Goal: Transaction & Acquisition: Purchase product/service

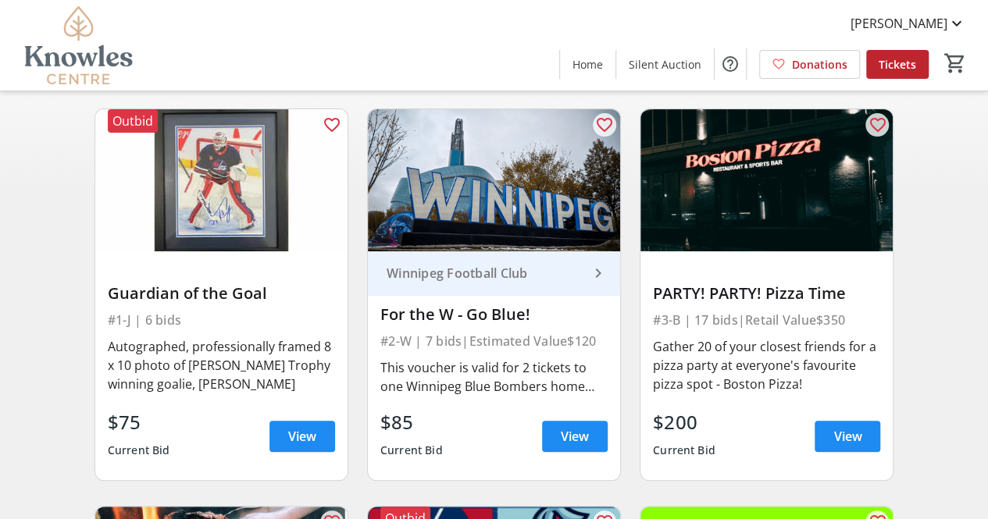
scroll to position [123, 0]
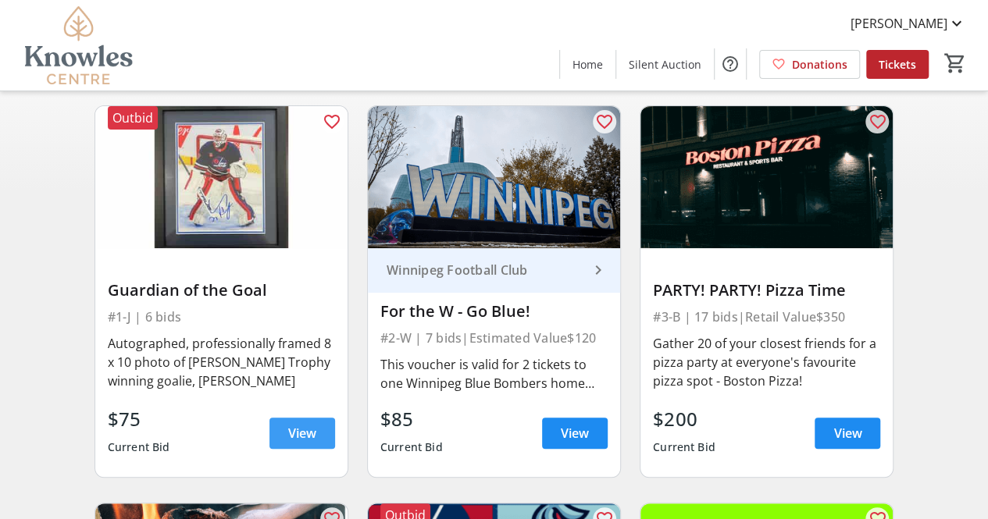
click at [312, 428] on span "View" at bounding box center [302, 433] width 28 height 19
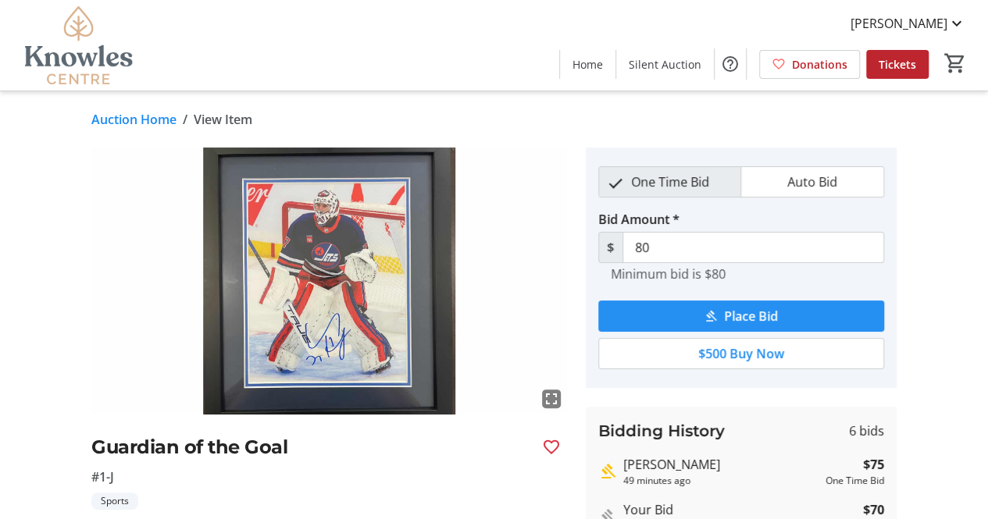
click at [753, 312] on span "Place Bid" at bounding box center [751, 316] width 54 height 19
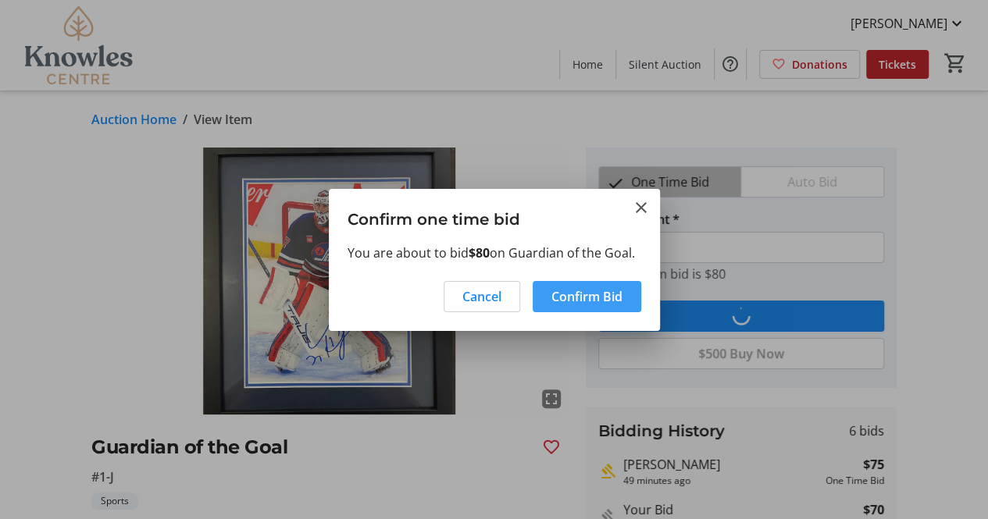
click at [586, 294] on span "Confirm Bid" at bounding box center [586, 296] width 71 height 19
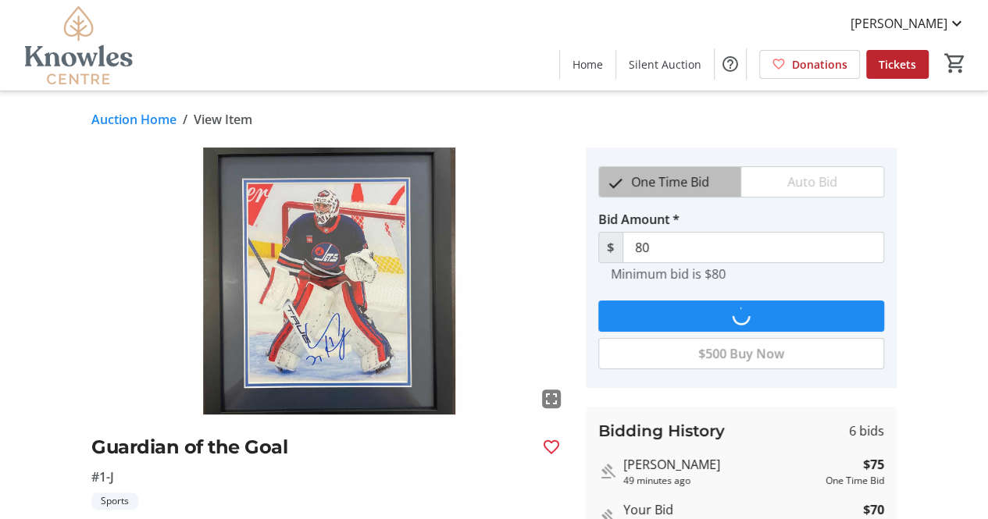
type input "85"
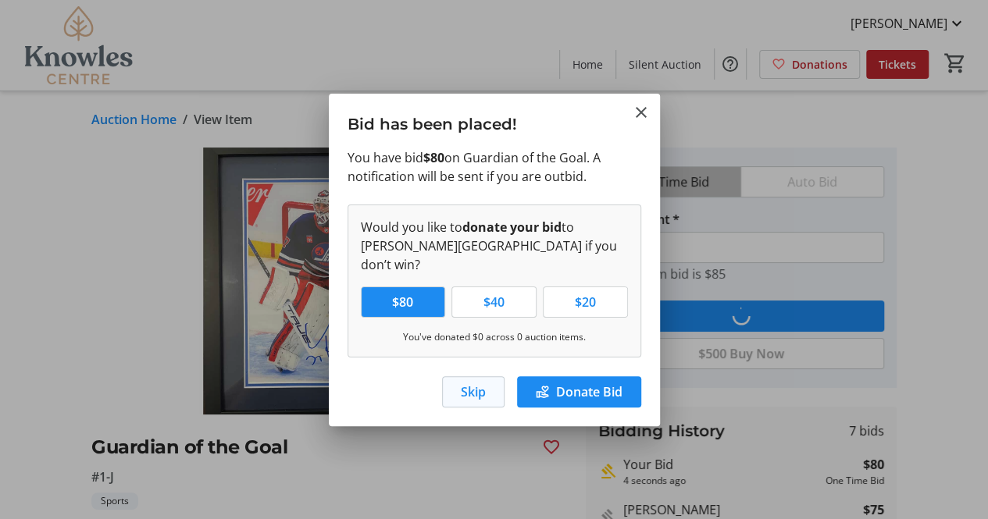
click at [473, 383] on span "Skip" at bounding box center [473, 392] width 25 height 19
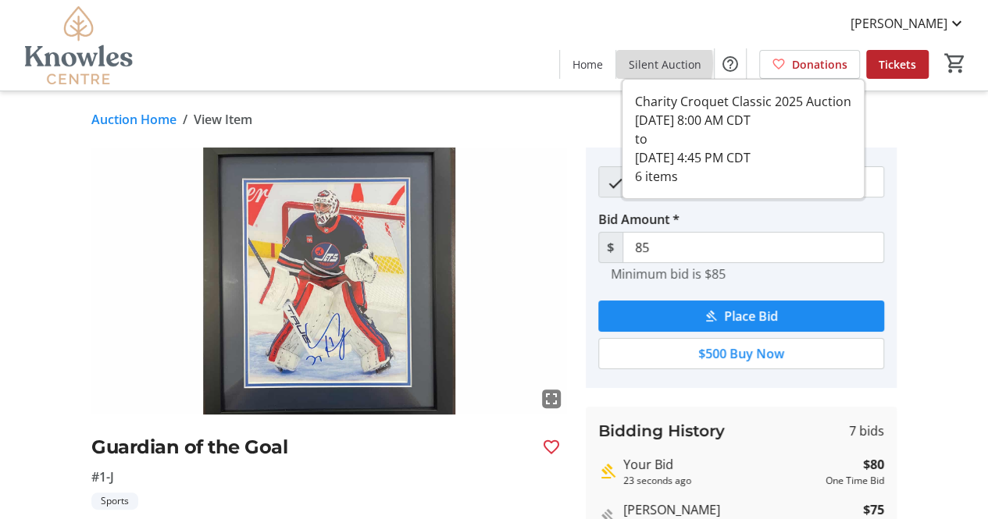
click at [648, 63] on span "Silent Auction" at bounding box center [665, 64] width 73 height 16
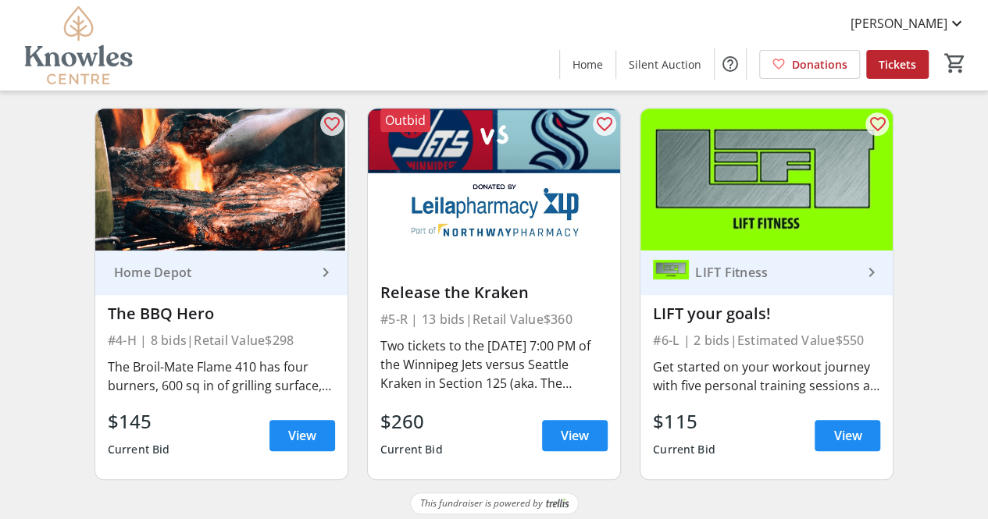
scroll to position [525, 0]
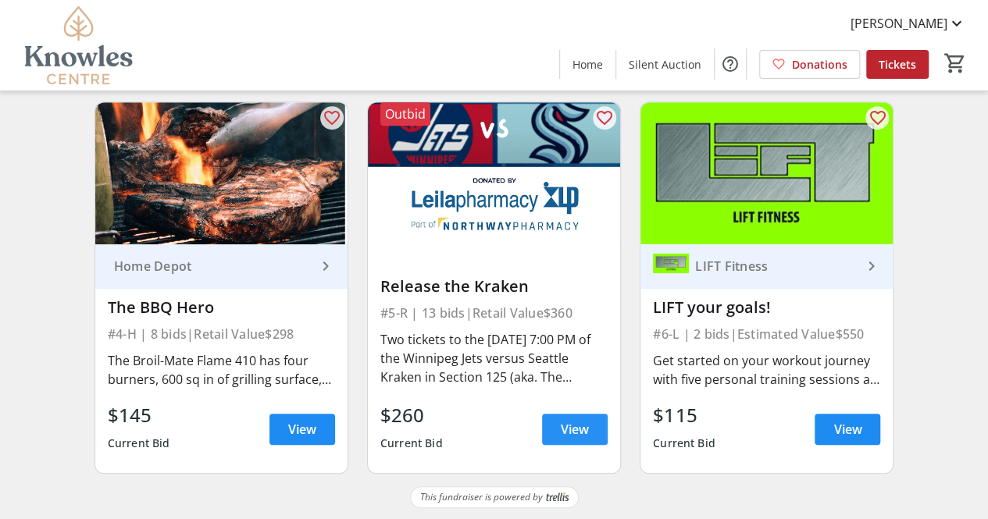
click at [561, 437] on span "View" at bounding box center [575, 429] width 28 height 19
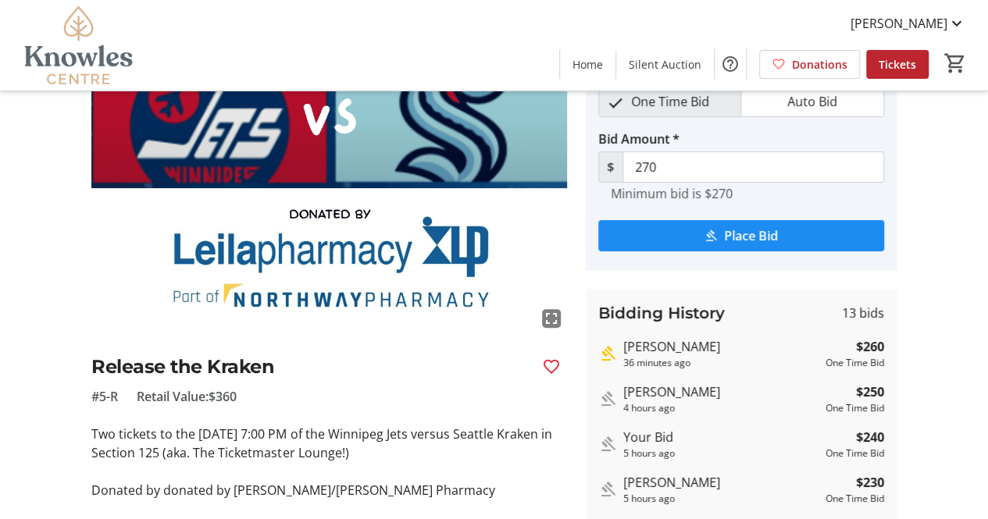
scroll to position [84, 0]
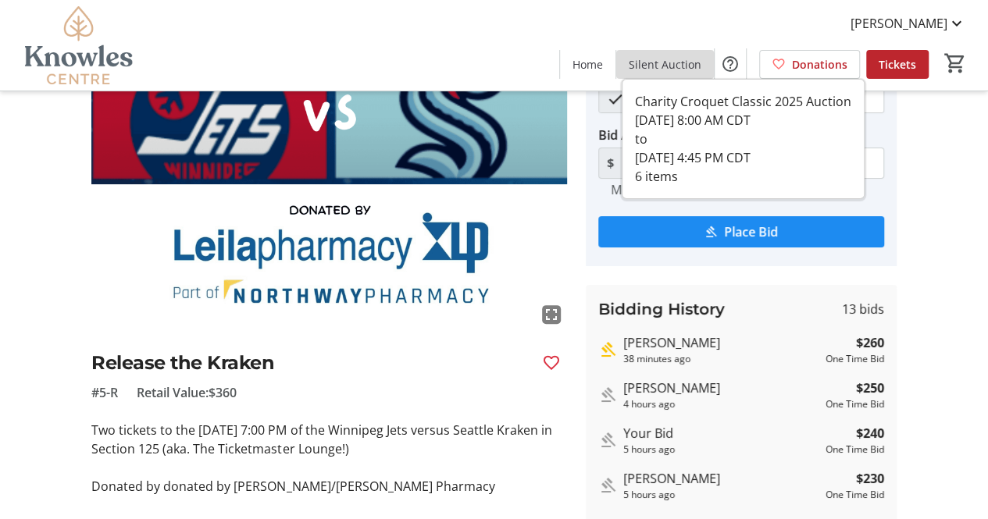
click at [677, 63] on span "Silent Auction" at bounding box center [665, 64] width 73 height 16
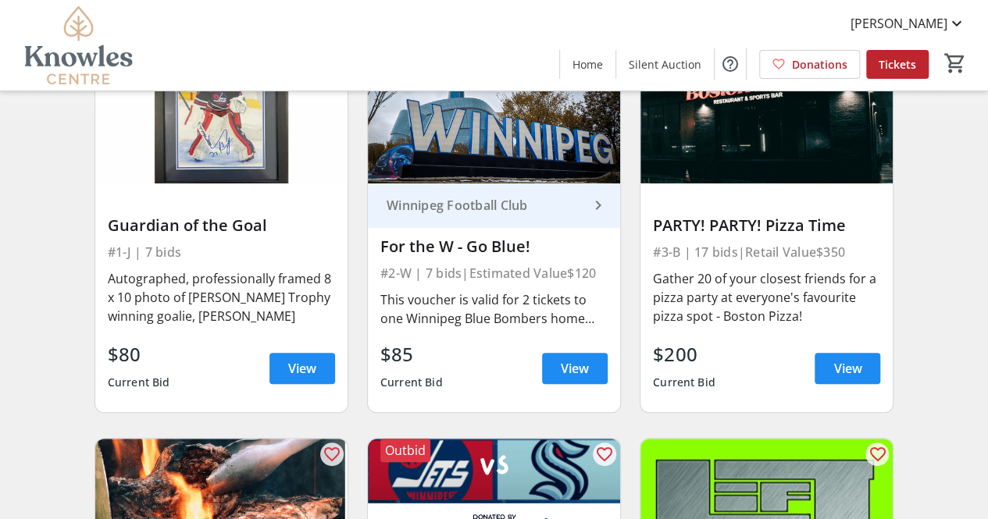
scroll to position [158, 0]
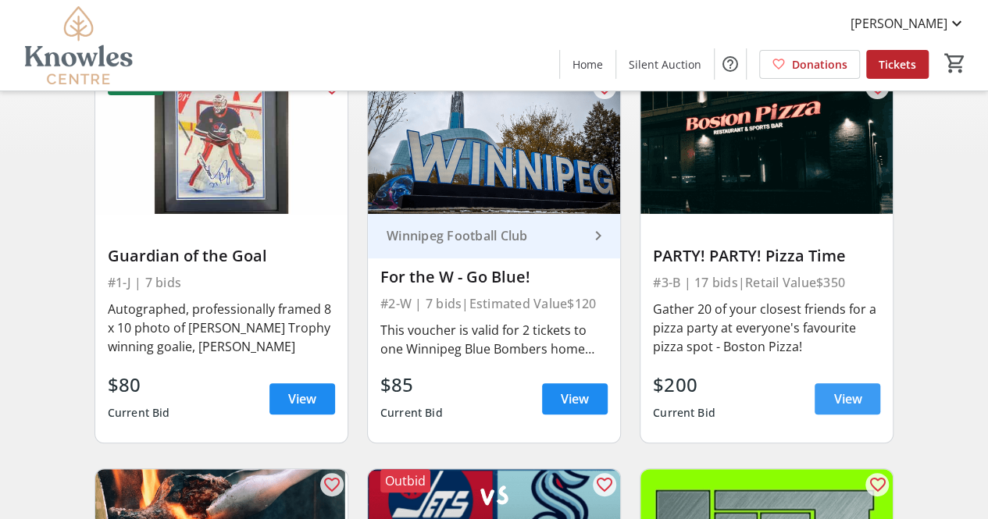
click at [851, 388] on span at bounding box center [848, 398] width 66 height 37
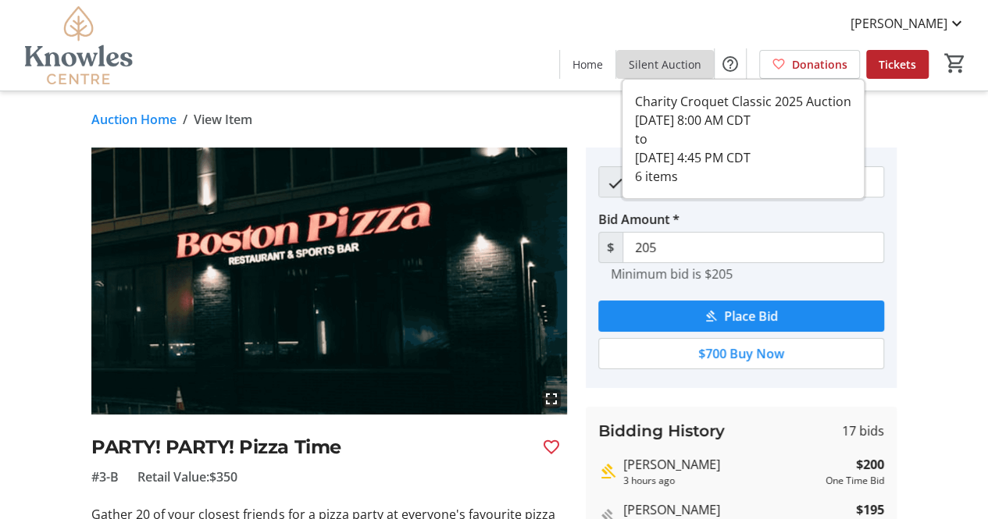
click at [676, 60] on span "Silent Auction" at bounding box center [665, 64] width 73 height 16
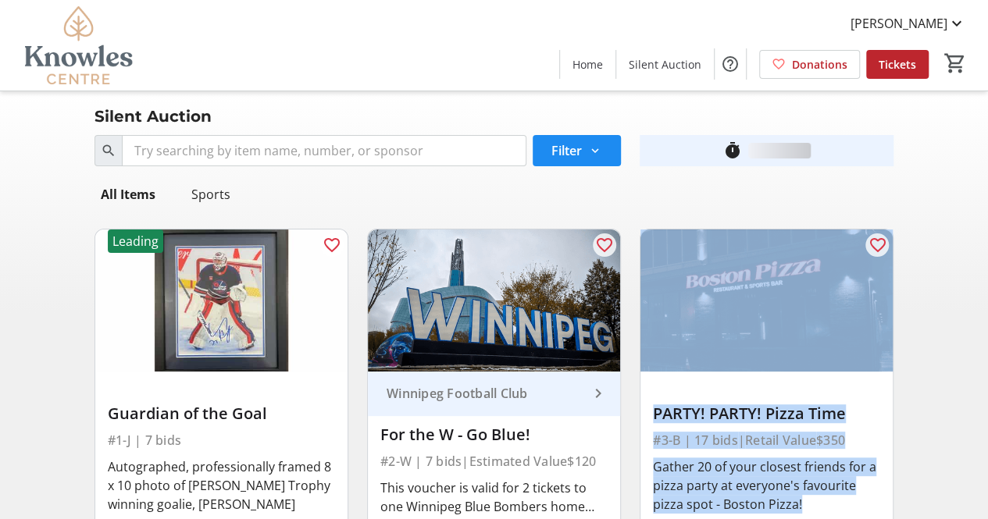
scroll to position [158, 0]
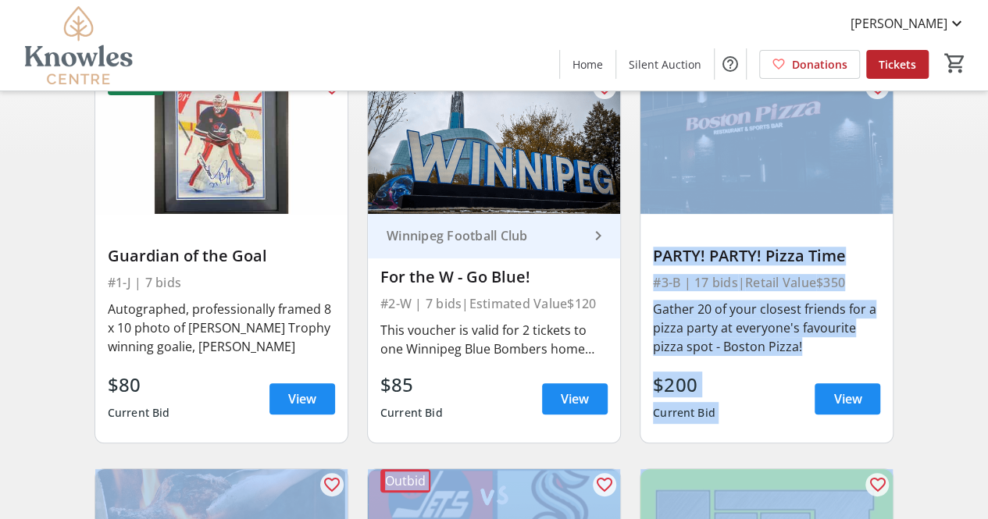
click at [676, 60] on html "[PERSON_NAME] Home Silent Auction Donations Tickets 0 Home Silent Auction Donat…" at bounding box center [494, 365] width 988 height 1046
click at [310, 397] on span "View" at bounding box center [302, 399] width 28 height 19
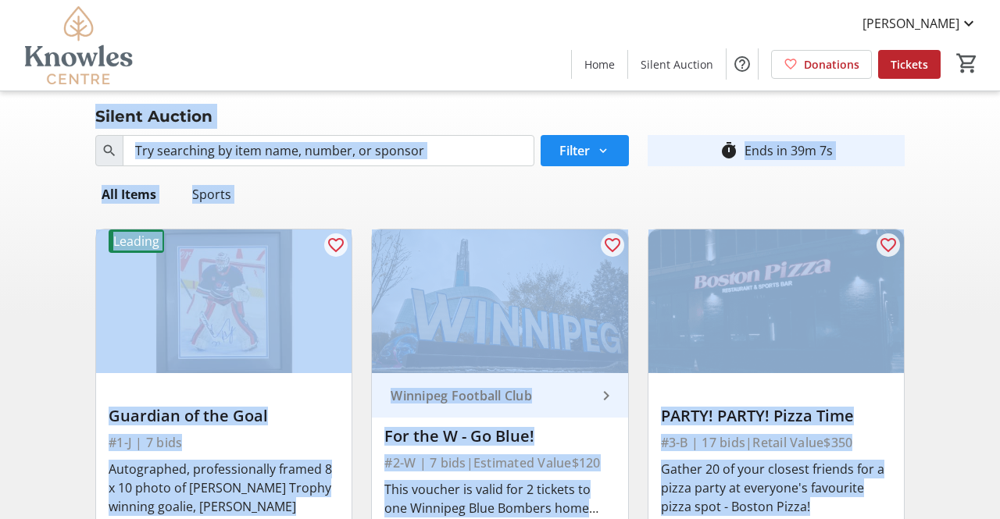
click at [310, 397] on html "[PERSON_NAME] Home Silent Auction Donations Tickets 0 Home Silent Auction Donat…" at bounding box center [500, 524] width 1000 height 1049
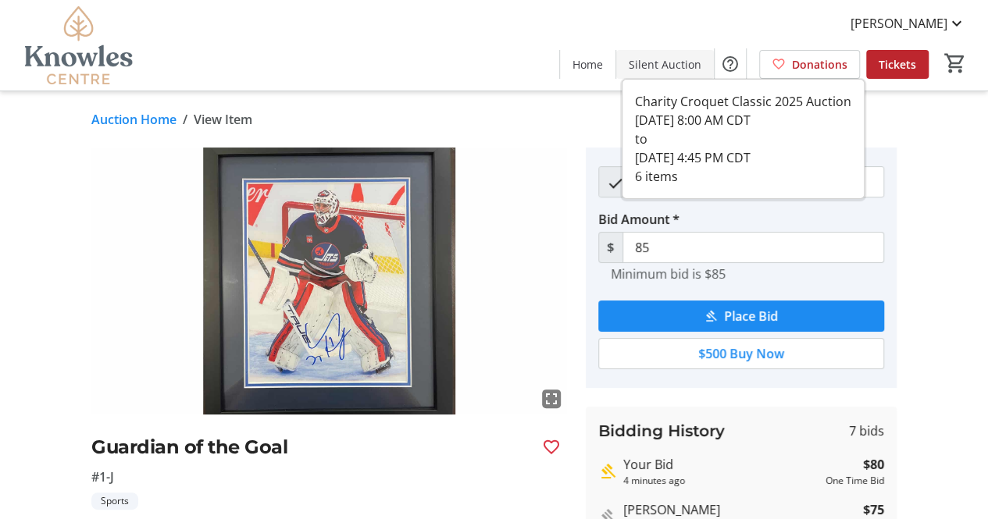
click at [672, 68] on span "Silent Auction" at bounding box center [665, 64] width 73 height 16
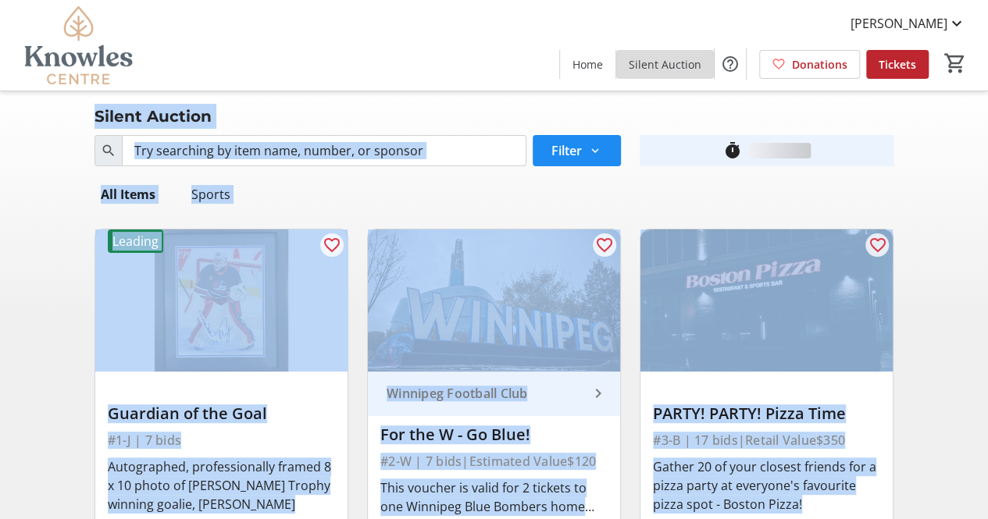
scroll to position [158, 0]
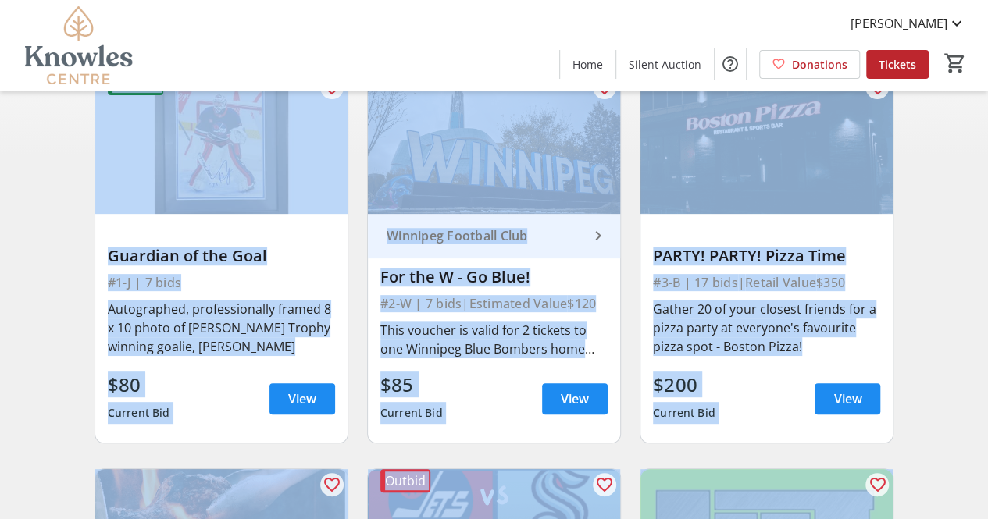
click at [964, 305] on div "Search Filter timer_outline Ends in 38m 42s All Items Sports Leading favorite_o…" at bounding box center [494, 412] width 982 height 883
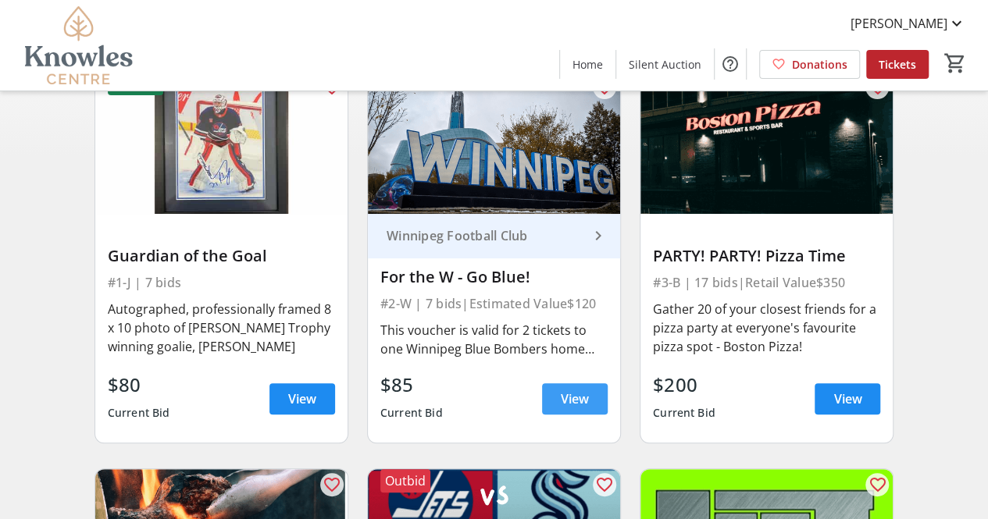
click at [583, 395] on span "View" at bounding box center [575, 399] width 28 height 19
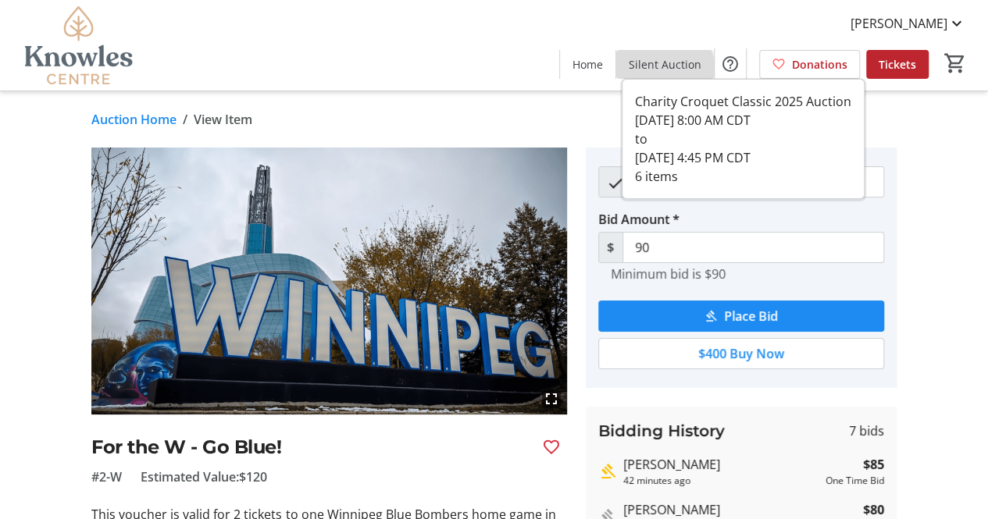
click at [665, 71] on span "Silent Auction" at bounding box center [665, 64] width 73 height 16
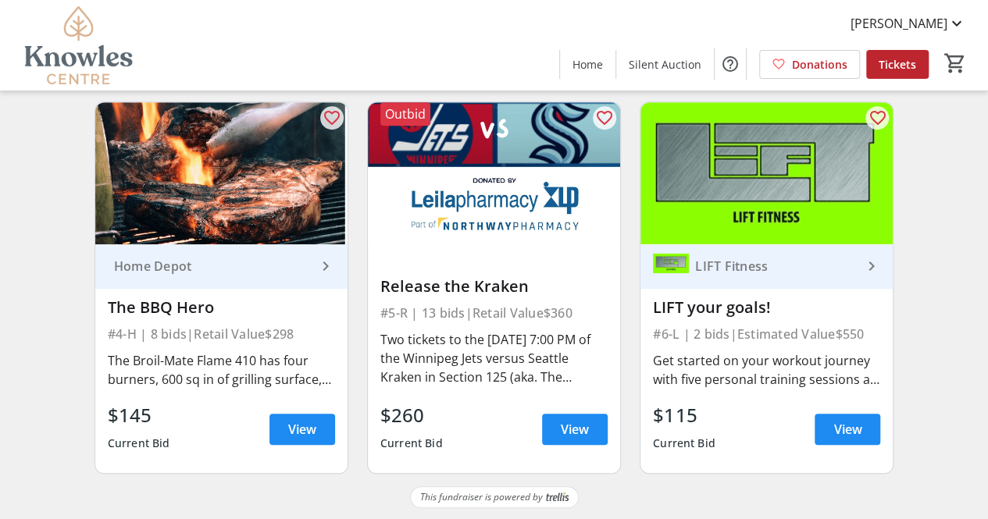
scroll to position [524, 0]
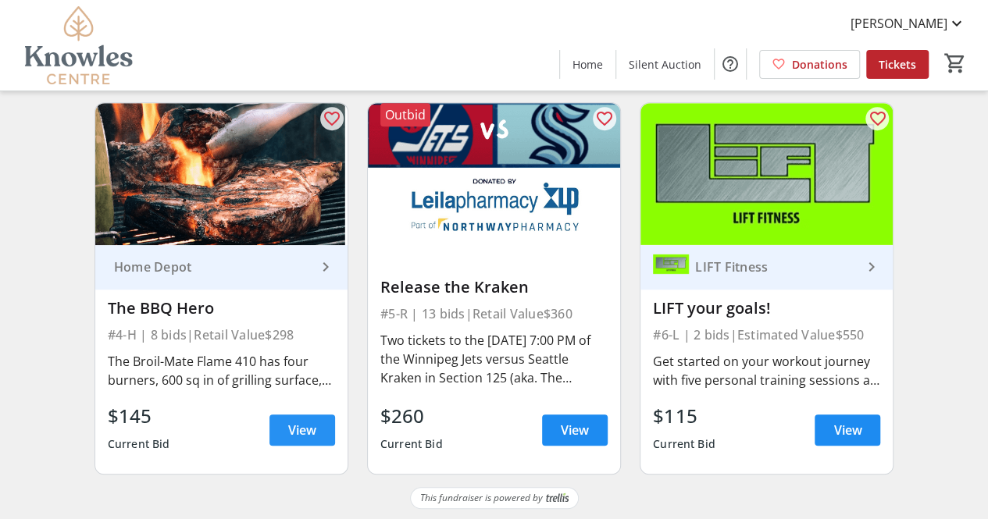
click at [291, 424] on span "View" at bounding box center [302, 430] width 28 height 19
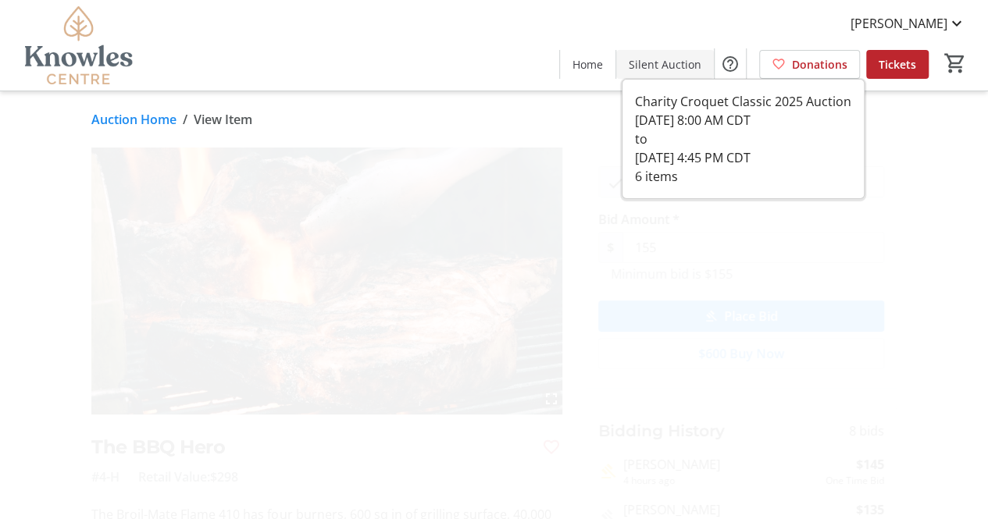
click at [667, 63] on span "Silent Auction" at bounding box center [665, 64] width 73 height 16
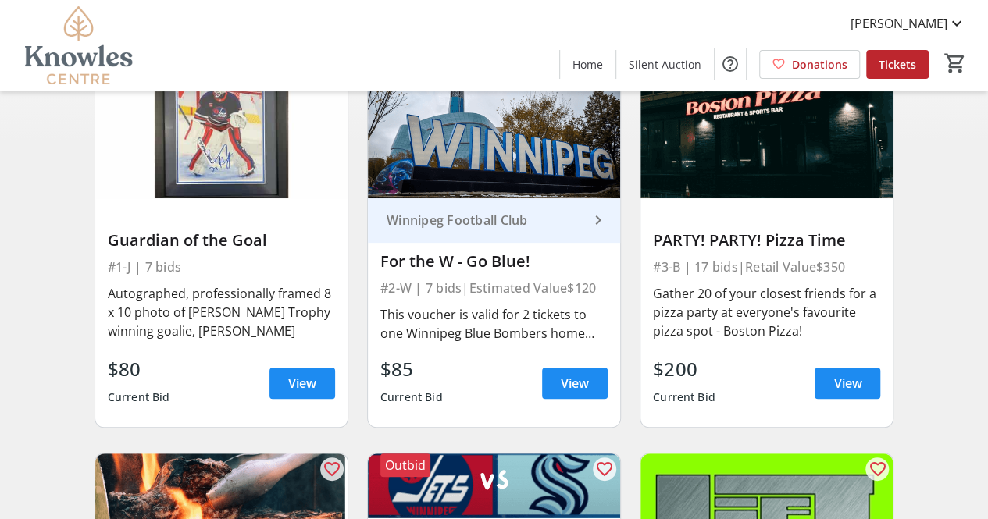
scroll to position [158, 0]
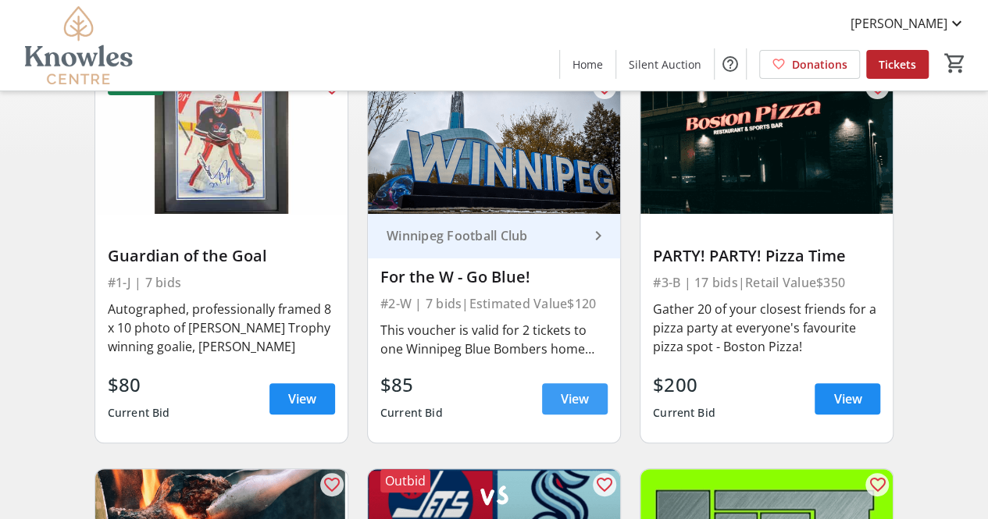
click at [565, 392] on span "View" at bounding box center [575, 399] width 28 height 19
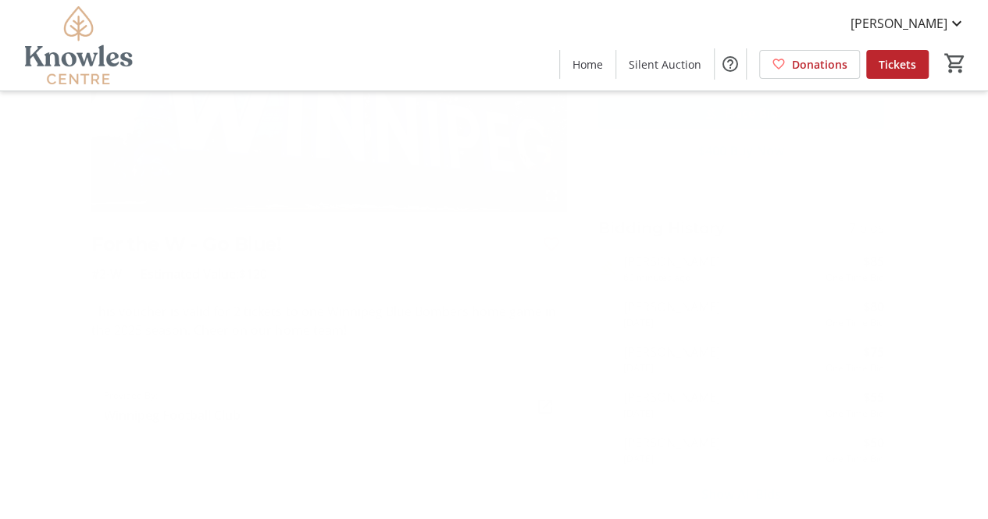
scroll to position [202, 0]
click at [547, 405] on mat-icon at bounding box center [545, 407] width 19 height 19
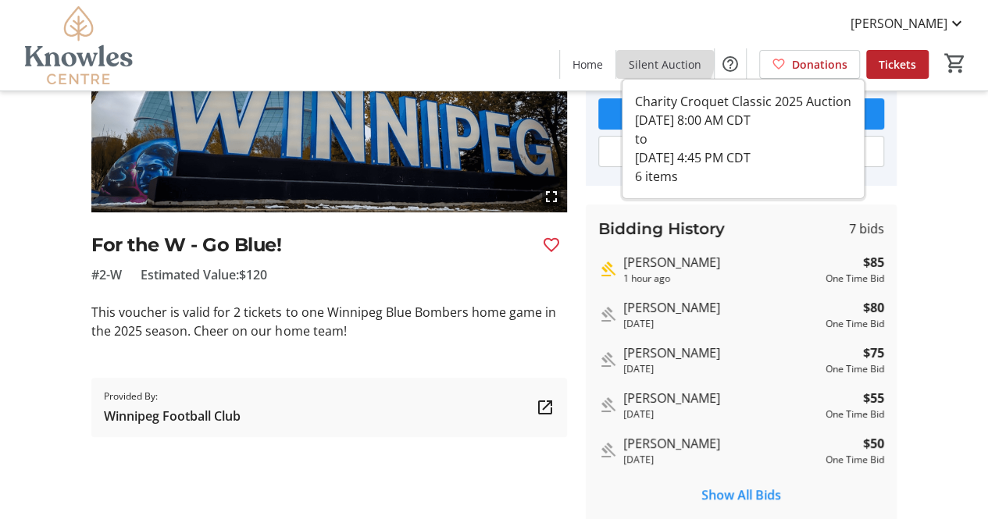
click at [668, 57] on span "Silent Auction" at bounding box center [665, 64] width 73 height 16
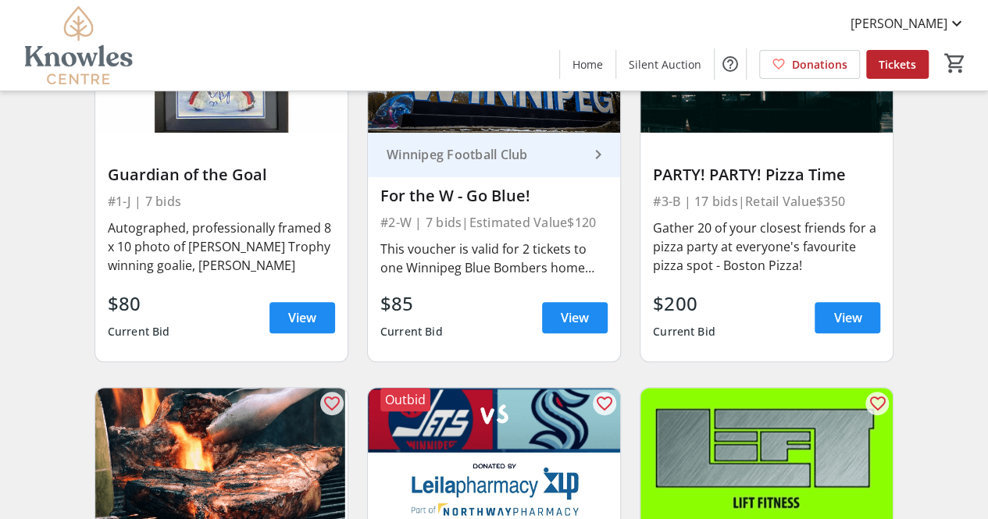
scroll to position [208, 0]
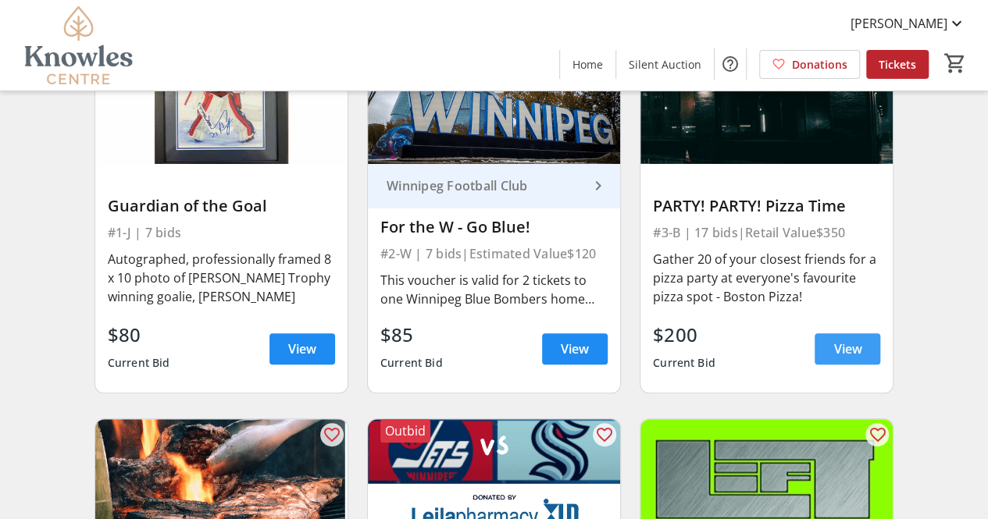
click at [845, 343] on span "View" at bounding box center [847, 349] width 28 height 19
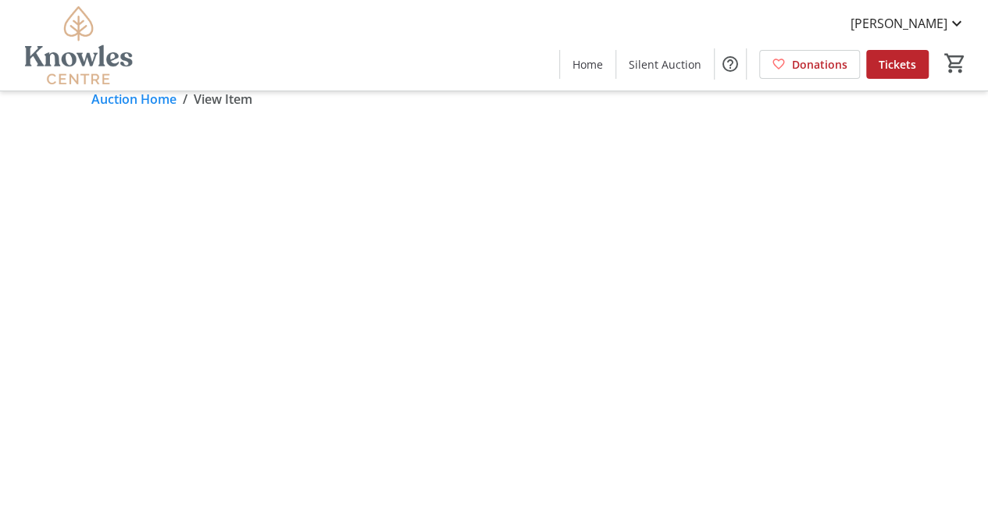
scroll to position [11, 0]
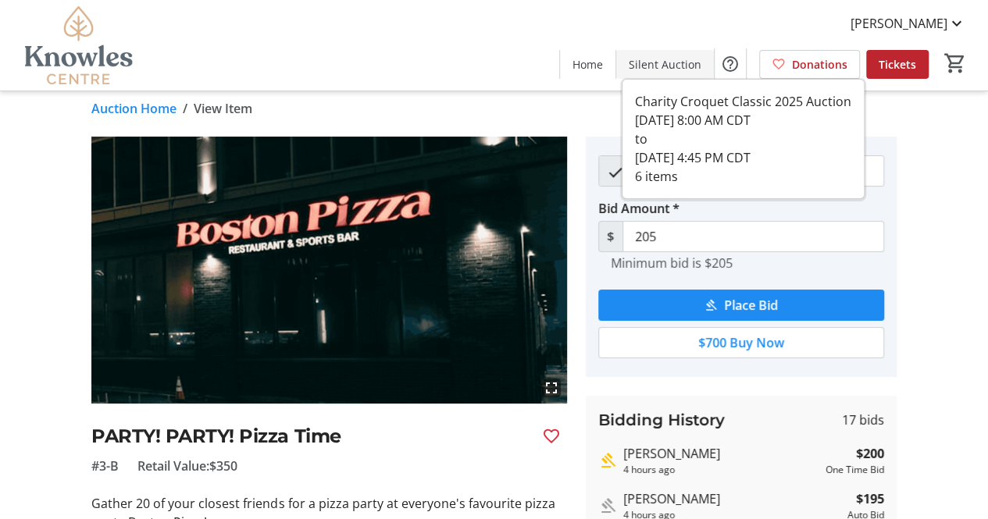
click at [665, 63] on span "Silent Auction" at bounding box center [665, 64] width 73 height 16
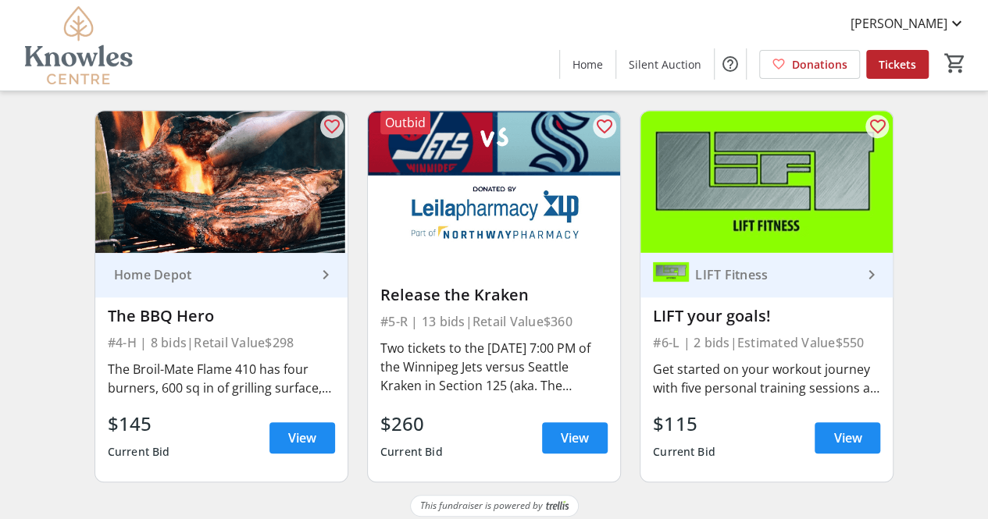
scroll to position [517, 0]
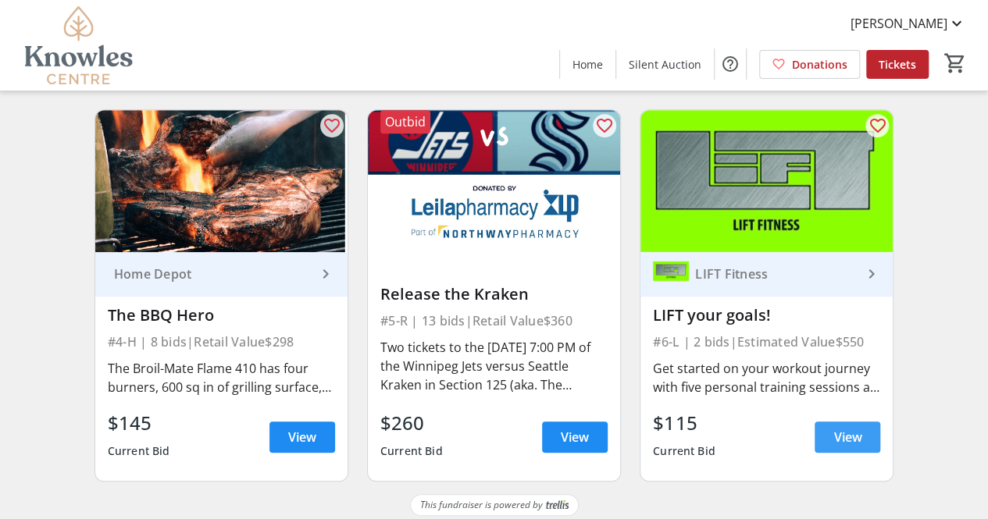
click at [826, 439] on span at bounding box center [848, 437] width 66 height 37
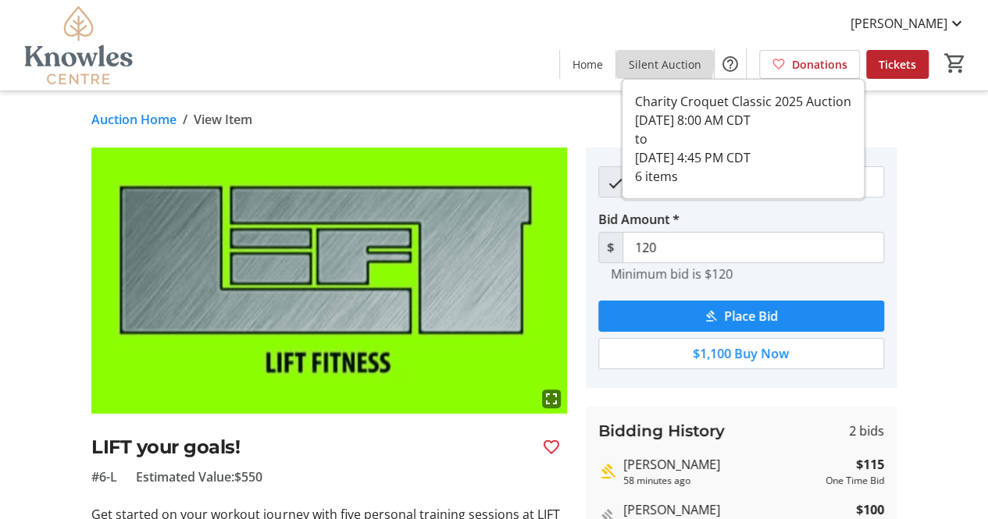
click at [661, 59] on span "Silent Auction" at bounding box center [665, 64] width 73 height 16
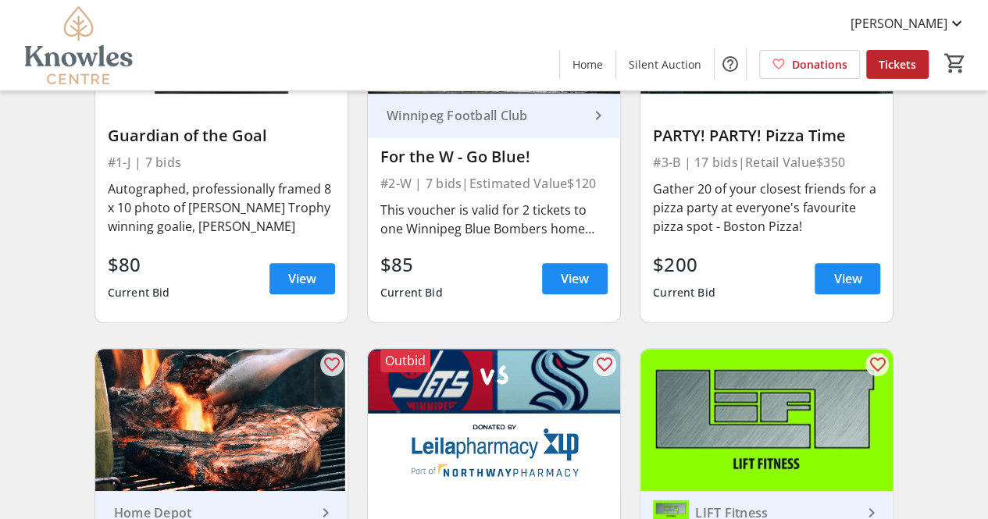
scroll to position [219, 0]
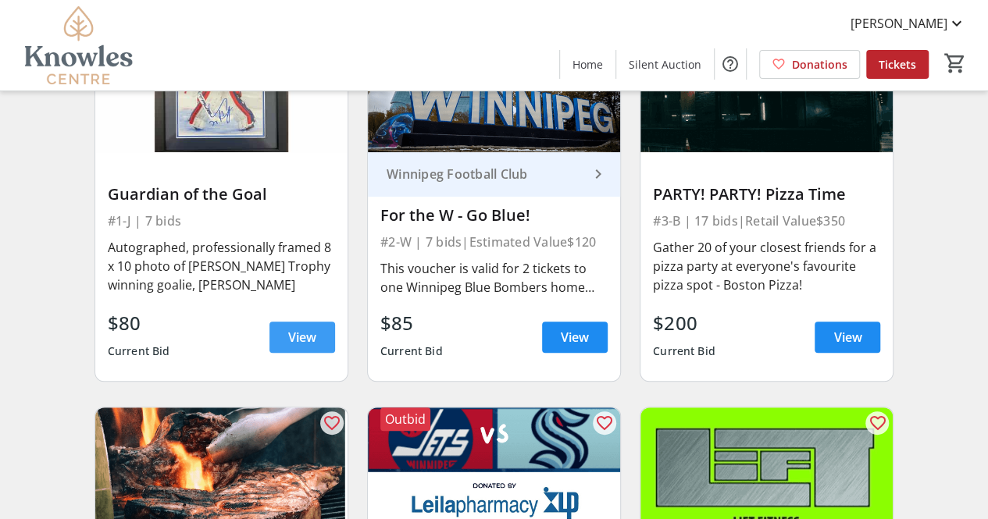
drag, startPoint x: 999, startPoint y: 79, endPoint x: 288, endPoint y: 343, distance: 758.1
click at [288, 343] on span "View" at bounding box center [302, 337] width 28 height 19
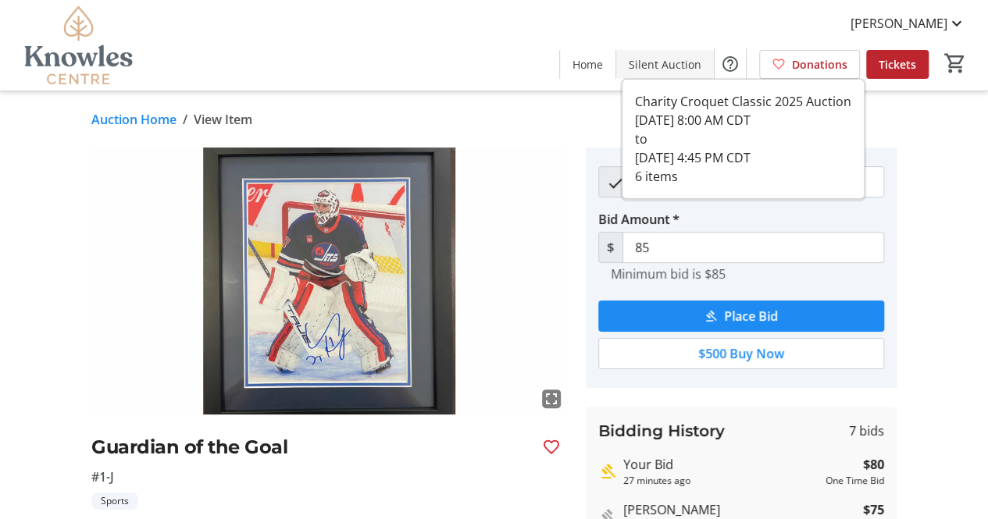
click at [661, 60] on span "Silent Auction" at bounding box center [665, 64] width 73 height 16
